Goal: Transaction & Acquisition: Purchase product/service

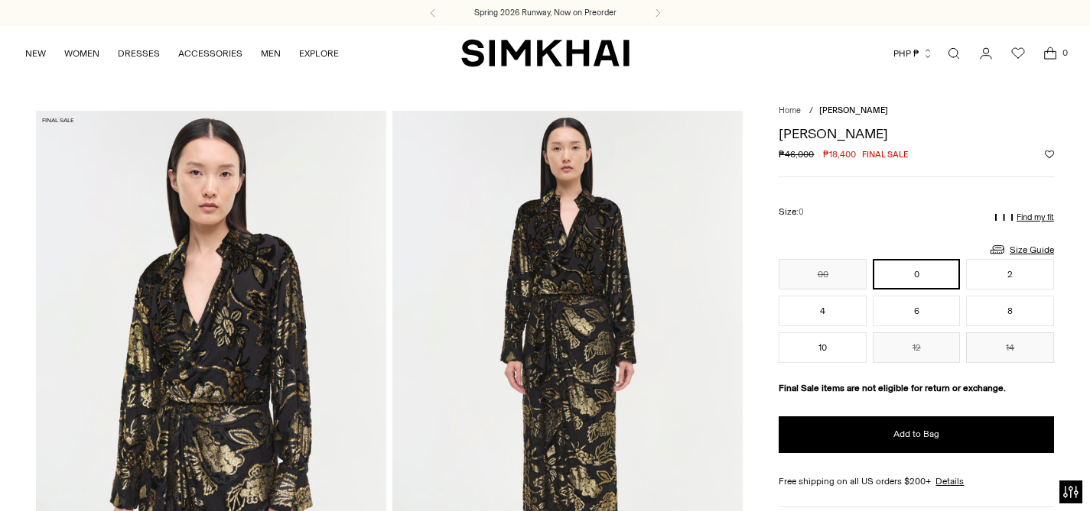
click at [908, 53] on button "PHP ₱" at bounding box center [913, 54] width 40 height 34
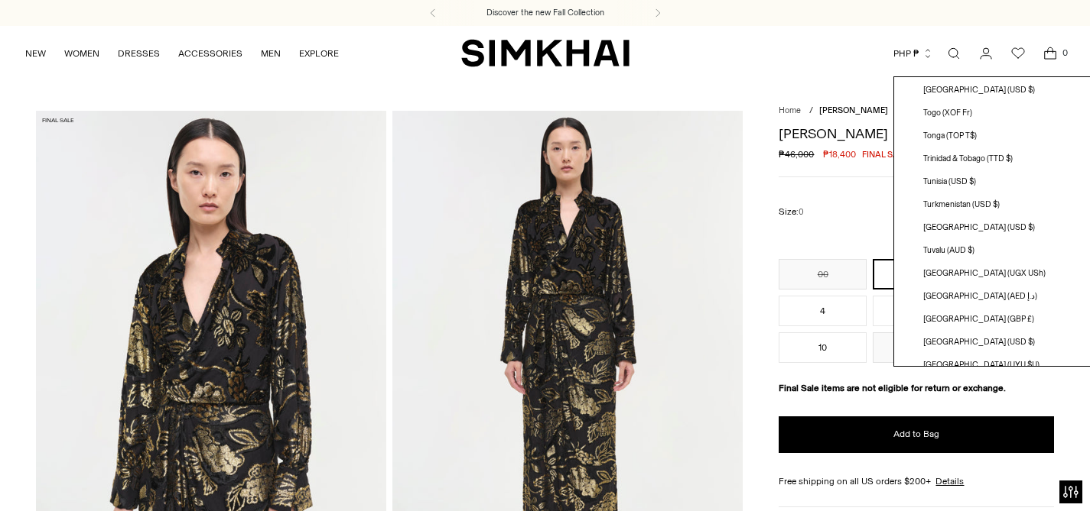
scroll to position [4330, 0]
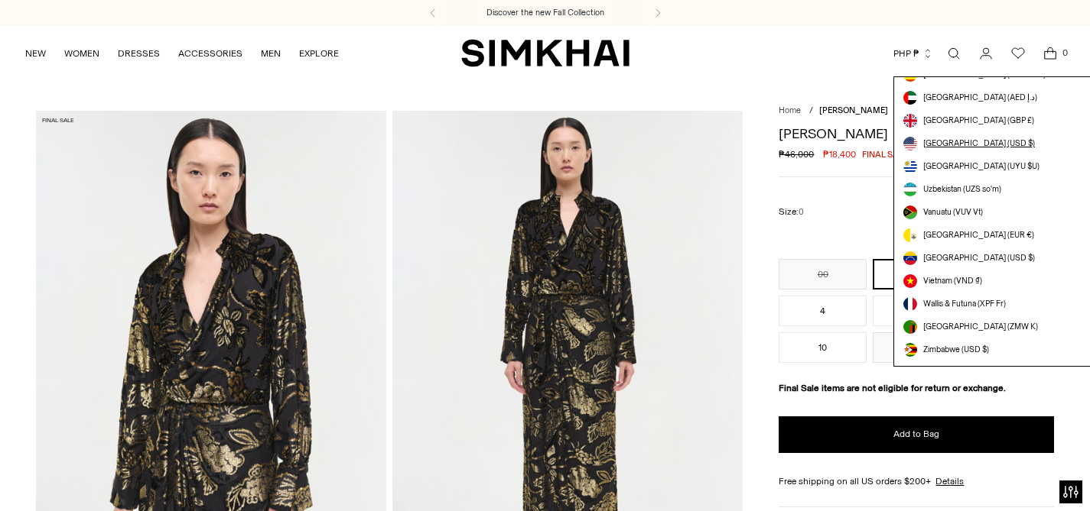
click at [953, 143] on span "[GEOGRAPHIC_DATA] (USD $)" at bounding box center [979, 144] width 112 height 12
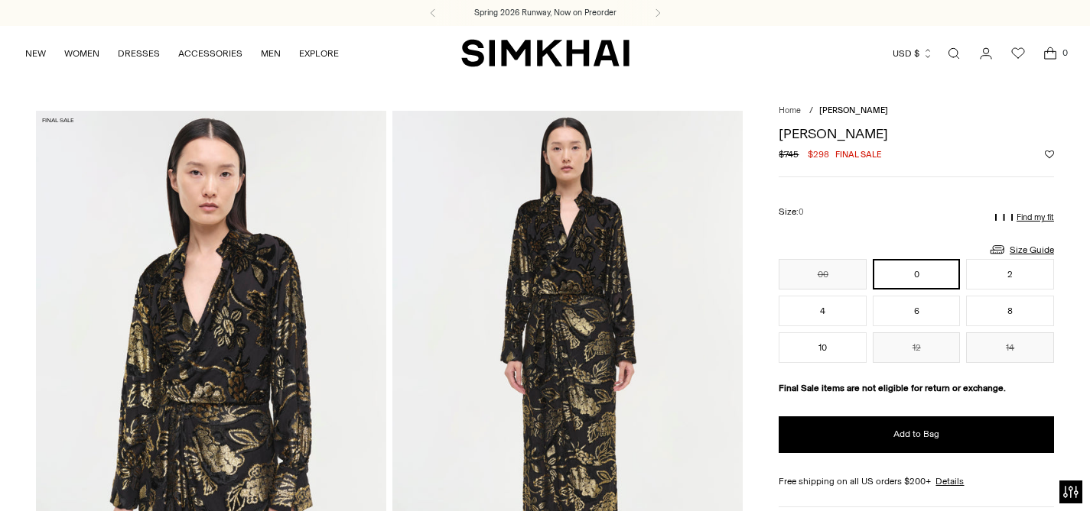
click at [788, 155] on s "$745" at bounding box center [788, 155] width 20 height 14
